Goal: Task Accomplishment & Management: Manage account settings

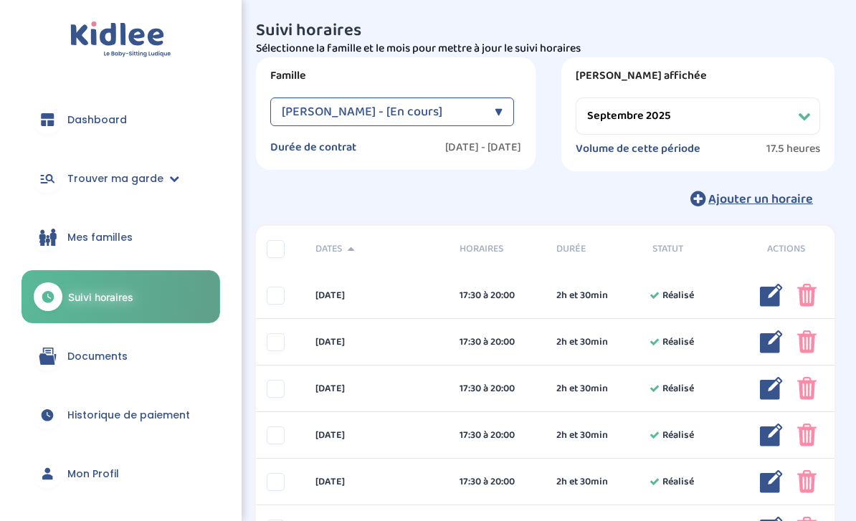
select select "septembre 2025"
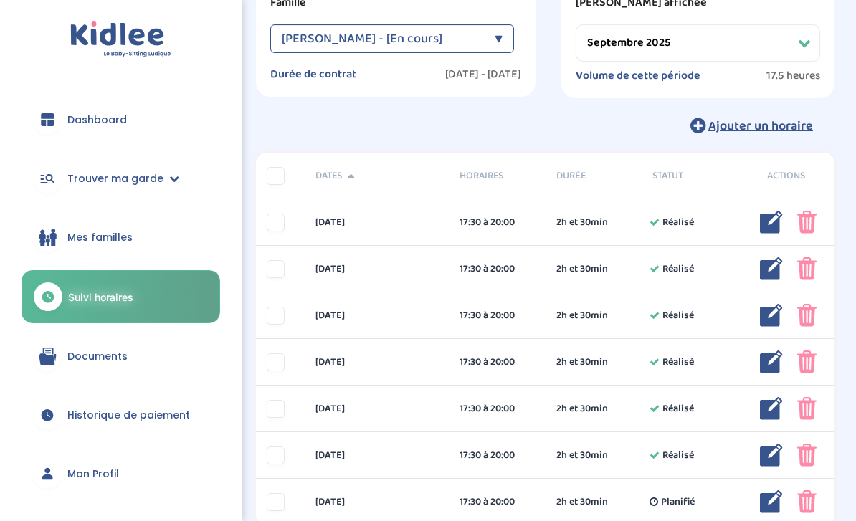
click at [276, 460] on div at bounding box center [276, 456] width 18 height 18
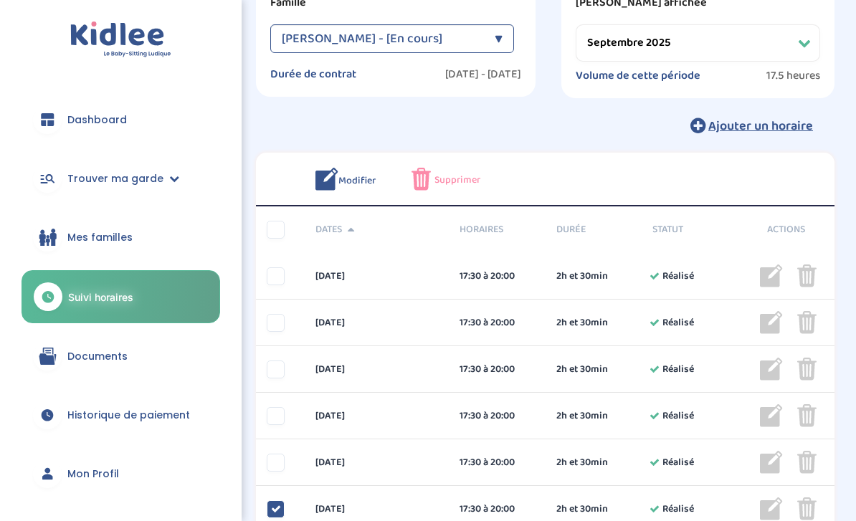
click at [280, 509] on icon at bounding box center [276, 509] width 10 height 10
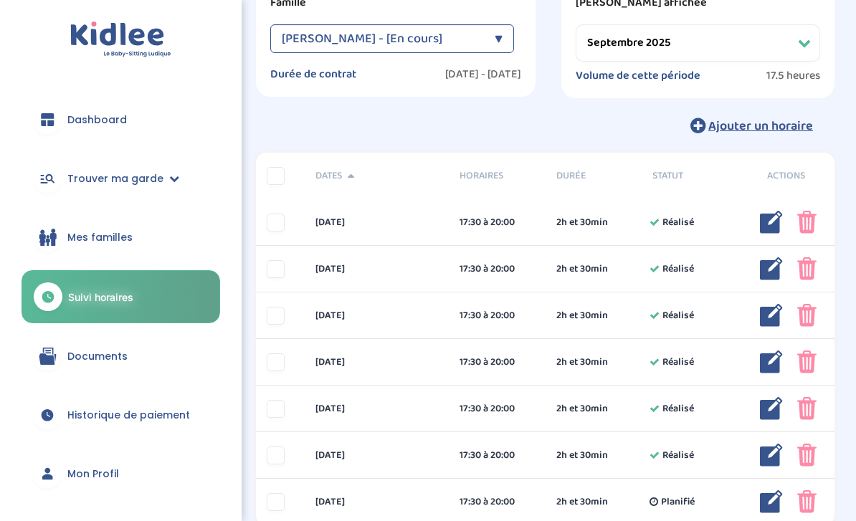
scroll to position [89, 0]
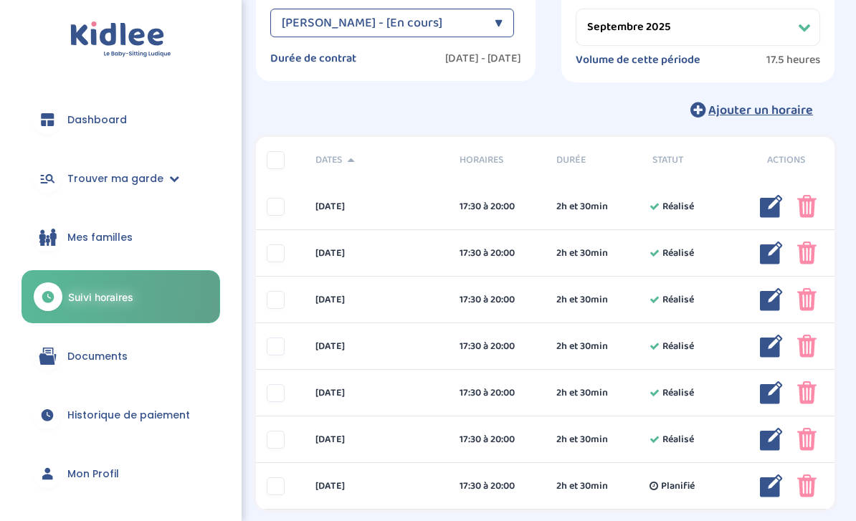
click at [786, 110] on span "Ajouter un horaire" at bounding box center [760, 110] width 105 height 20
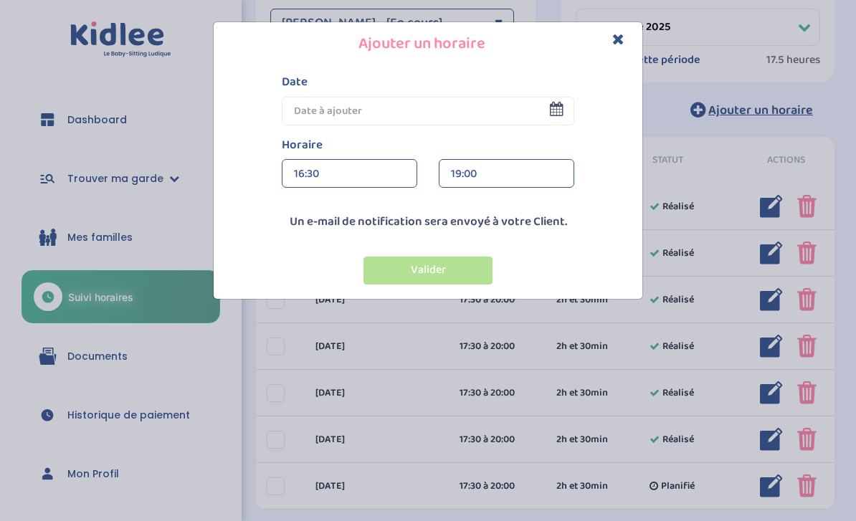
click at [518, 108] on input "text" at bounding box center [428, 111] width 292 height 29
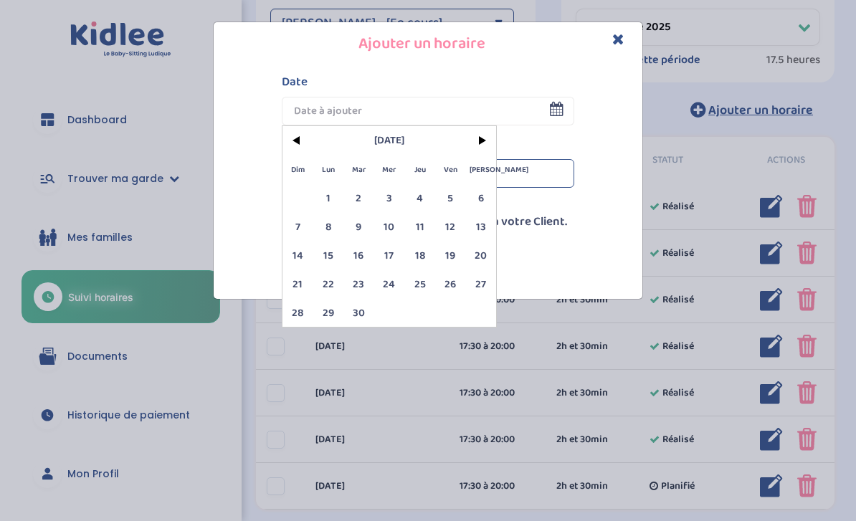
click at [328, 308] on span "29" at bounding box center [328, 312] width 31 height 29
type input "[DATE]"
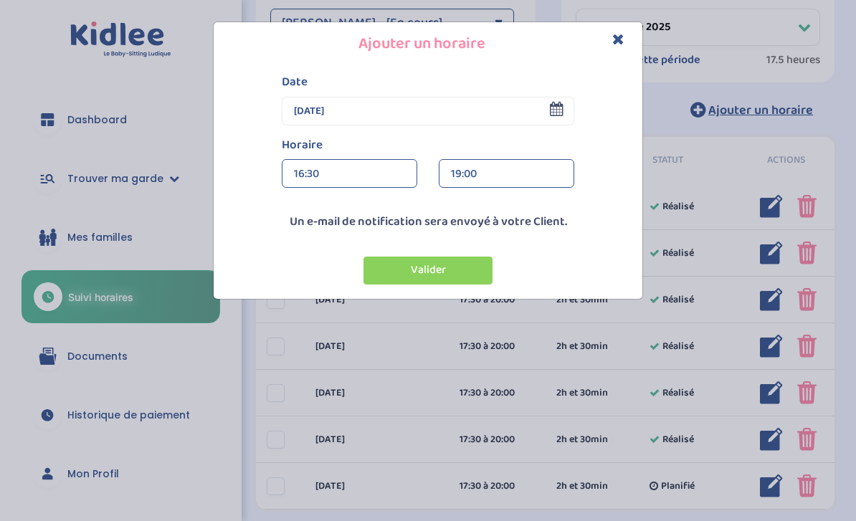
click at [380, 169] on div "16:30" at bounding box center [349, 174] width 111 height 29
click at [337, 228] on div "18:00" at bounding box center [349, 232] width 134 height 36
click at [499, 168] on div "19:00" at bounding box center [506, 174] width 111 height 29
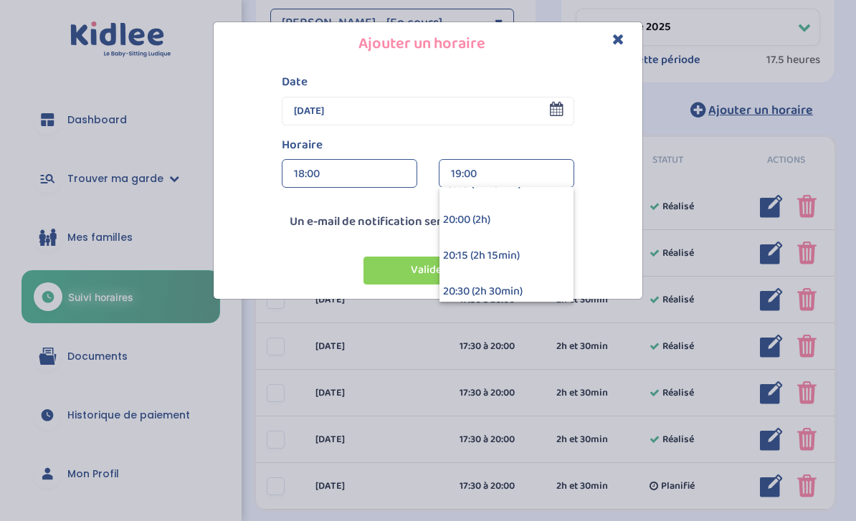
click at [491, 216] on div "20:00 (2h)" at bounding box center [506, 220] width 134 height 36
click at [442, 268] on button "Valider" at bounding box center [427, 271] width 129 height 28
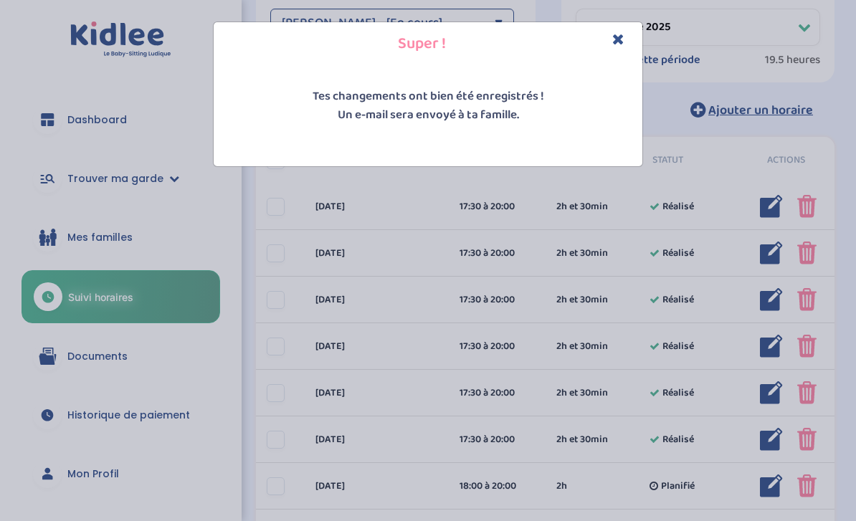
click at [614, 38] on icon "Close" at bounding box center [618, 39] width 12 height 15
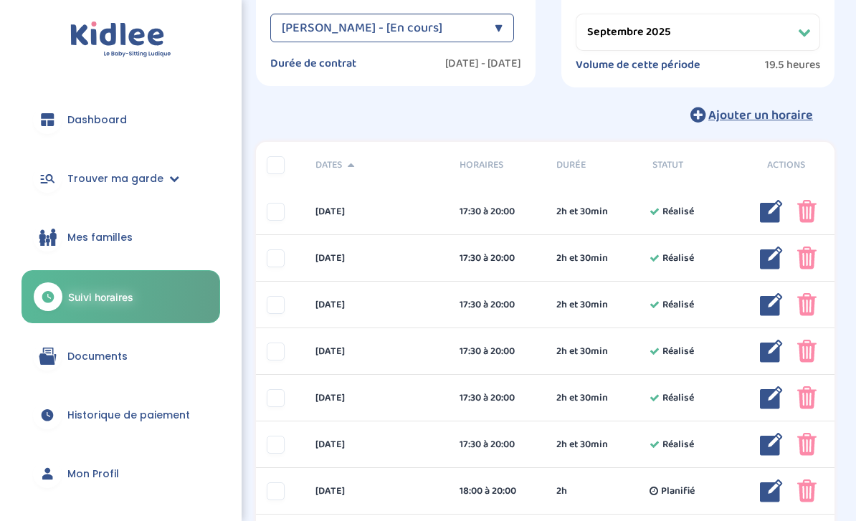
scroll to position [135, 0]
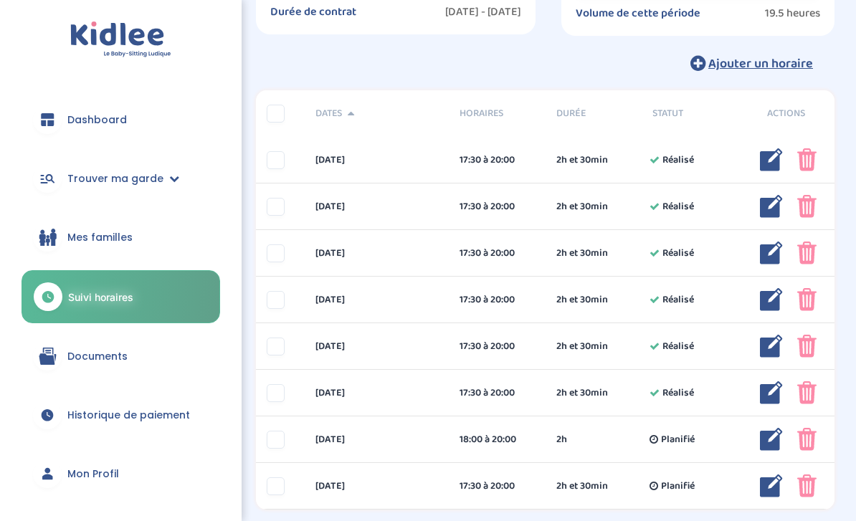
click at [806, 490] on img at bounding box center [806, 486] width 19 height 23
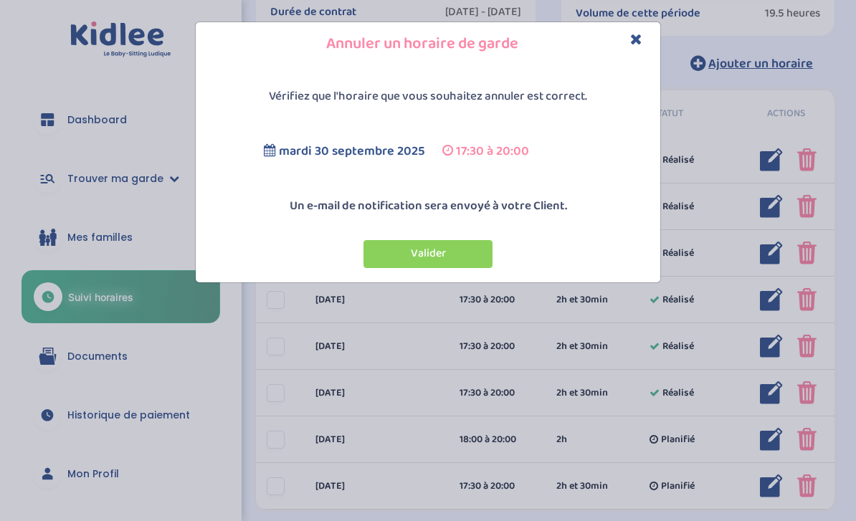
click at [440, 247] on button "Valider" at bounding box center [427, 254] width 129 height 28
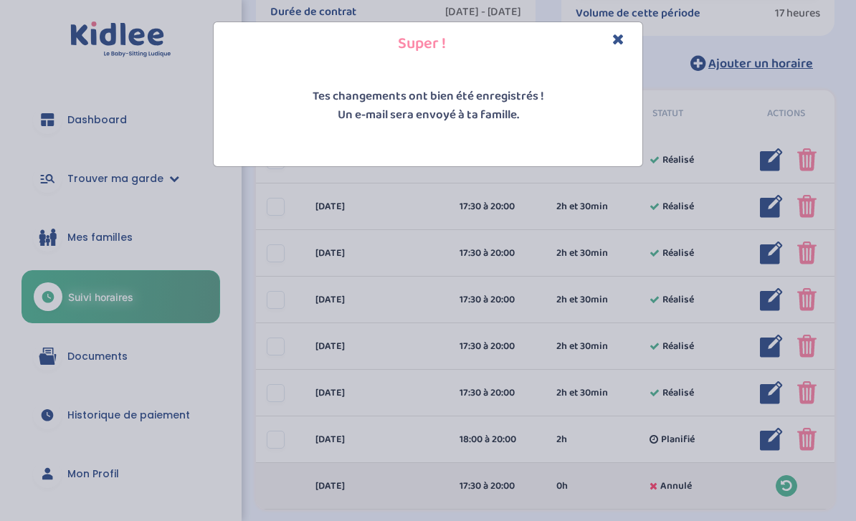
click at [616, 32] on icon "Close" at bounding box center [618, 39] width 12 height 15
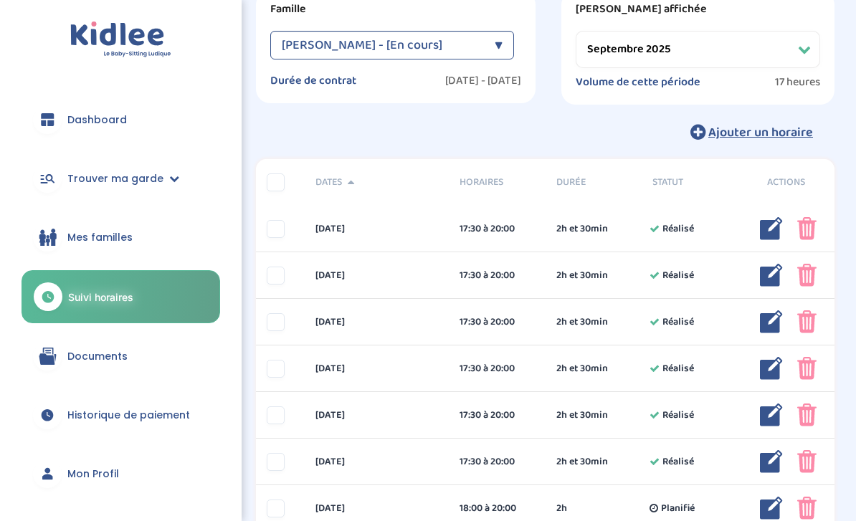
scroll to position [70, 0]
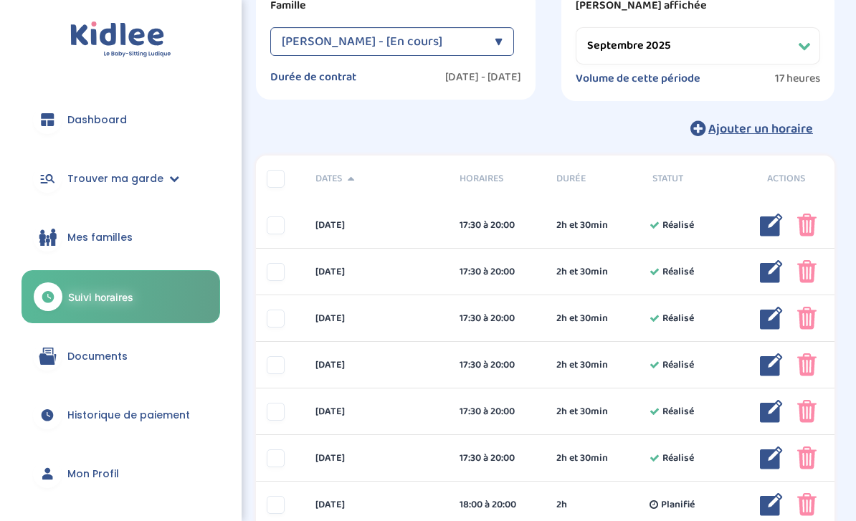
click at [797, 46] on select "Filtrer par mois [DATE] [DATE] [DATE] [DATE] [DATE] [DATE] [DATE] [DATE] [DATE]…" at bounding box center [698, 45] width 244 height 37
select select "octobre 2025"
click at [763, 227] on img at bounding box center [771, 225] width 23 height 23
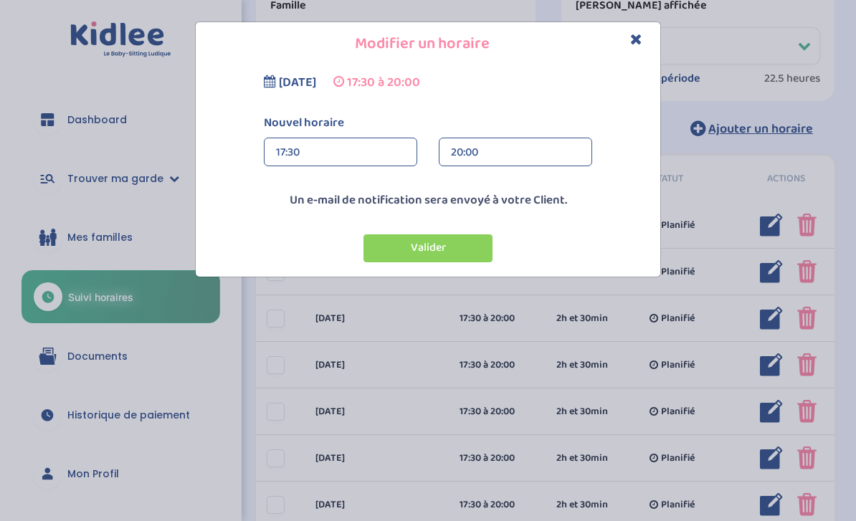
click at [351, 148] on div "17:30" at bounding box center [340, 152] width 129 height 29
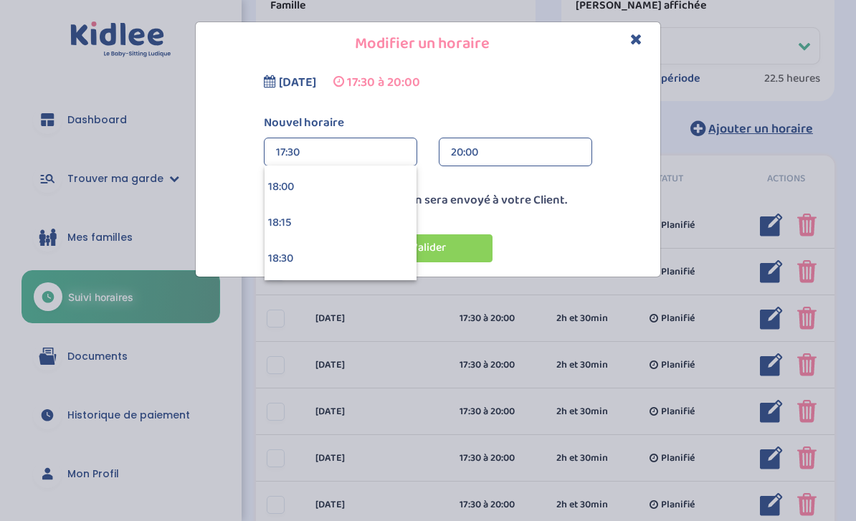
scroll to position [2578, 0]
click at [348, 184] on div "18:00" at bounding box center [341, 186] width 152 height 36
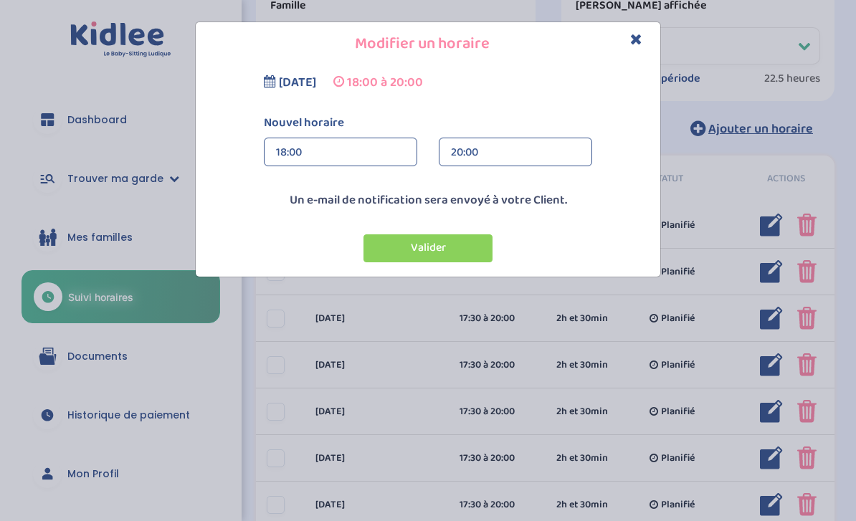
click at [462, 244] on button "Valider" at bounding box center [427, 248] width 129 height 28
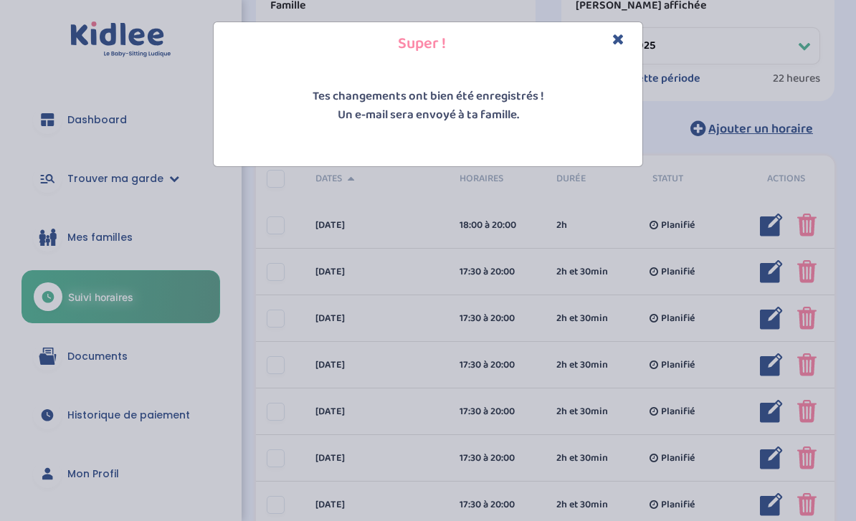
click at [614, 42] on icon "Close" at bounding box center [618, 39] width 12 height 15
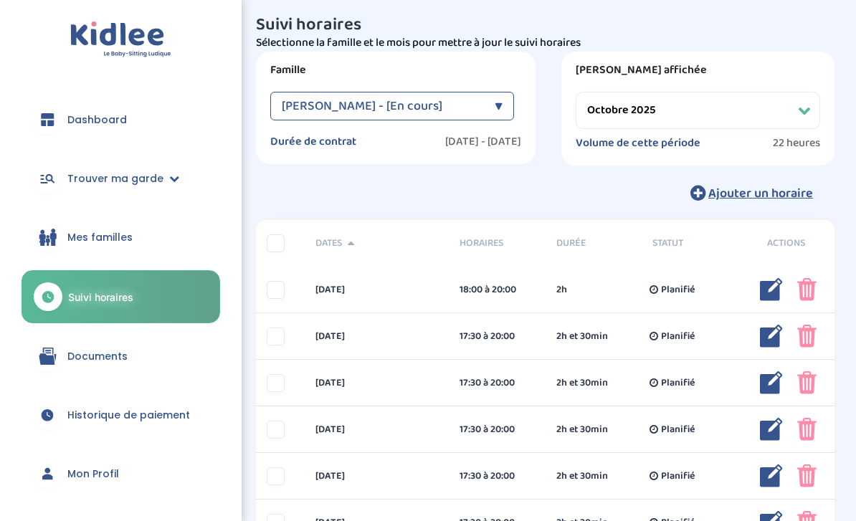
scroll to position [0, 0]
